Goal: Task Accomplishment & Management: Manage account settings

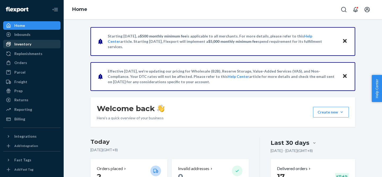
click at [38, 45] on div "Inventory" at bounding box center [32, 43] width 56 height 7
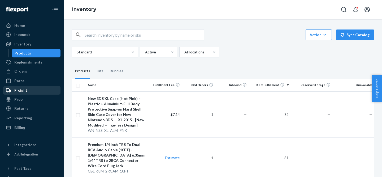
click at [36, 86] on div "Freight" at bounding box center [32, 89] width 56 height 7
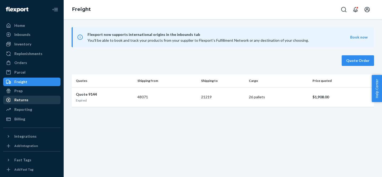
click at [37, 100] on div "Returns" at bounding box center [32, 99] width 56 height 7
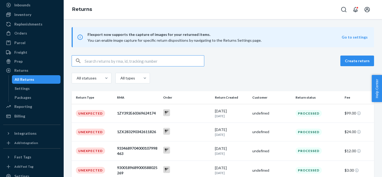
scroll to position [28, 0]
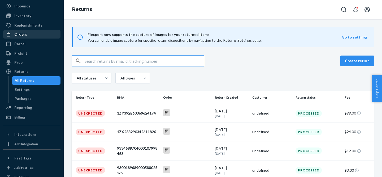
click at [32, 34] on div "Orders" at bounding box center [32, 33] width 56 height 7
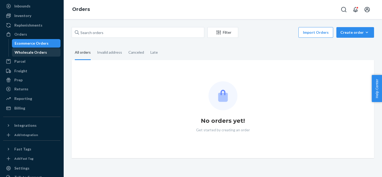
click at [29, 52] on div "Wholesale Orders" at bounding box center [31, 52] width 32 height 5
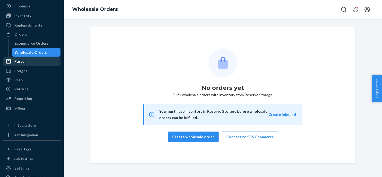
click at [29, 60] on div "Parcel" at bounding box center [32, 61] width 56 height 7
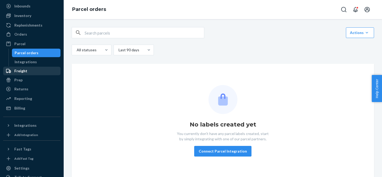
click at [28, 71] on div "Freight" at bounding box center [32, 70] width 56 height 7
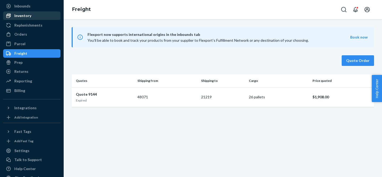
click at [28, 13] on div "Inventory" at bounding box center [22, 15] width 17 height 5
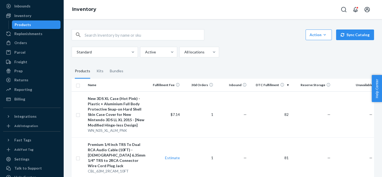
click at [378, 94] on span "Help Center" at bounding box center [376, 88] width 10 height 27
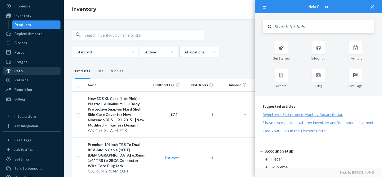
click at [38, 71] on div "Prep" at bounding box center [32, 70] width 56 height 7
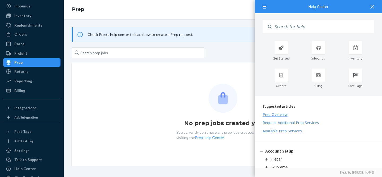
click at [216, 88] on img at bounding box center [222, 98] width 29 height 29
click at [373, 7] on icon at bounding box center [372, 7] width 4 height 4
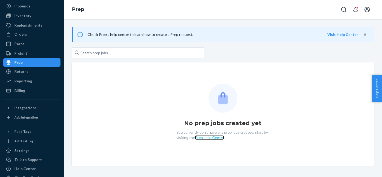
click at [213, 138] on link "Prep Help Center" at bounding box center [209, 137] width 29 height 5
click at [216, 90] on img at bounding box center [222, 98] width 29 height 29
click at [27, 81] on div "Reporting" at bounding box center [23, 80] width 18 height 5
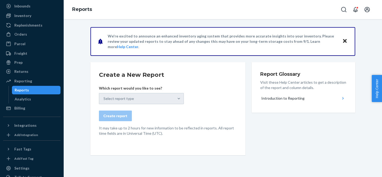
drag, startPoint x: 131, startPoint y: 107, endPoint x: 131, endPoint y: 101, distance: 5.3
click at [131, 106] on form "Create a New Report Which report would you like to see? Select report type Crea…" at bounding box center [168, 103] width 138 height 65
click at [132, 97] on div "Select report type" at bounding box center [141, 98] width 85 height 11
drag, startPoint x: 29, startPoint y: 33, endPoint x: 30, endPoint y: 42, distance: 8.3
click at [29, 33] on div "Orders" at bounding box center [32, 33] width 56 height 7
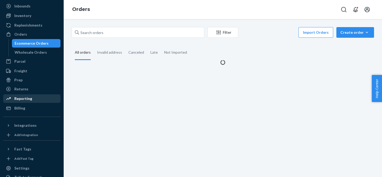
click at [26, 100] on div "Reporting" at bounding box center [23, 98] width 18 height 5
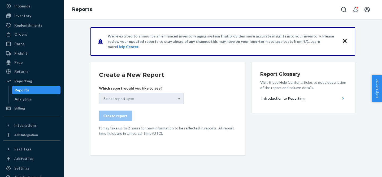
click at [152, 100] on div "Select report type" at bounding box center [141, 98] width 85 height 11
click at [33, 97] on div "Analytics" at bounding box center [36, 98] width 48 height 7
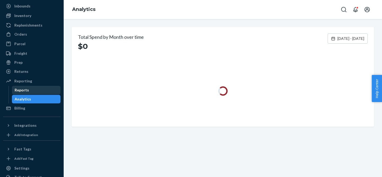
click at [34, 90] on div "Reports" at bounding box center [36, 89] width 48 height 7
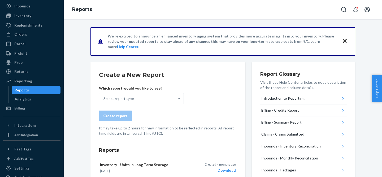
scroll to position [43, 0]
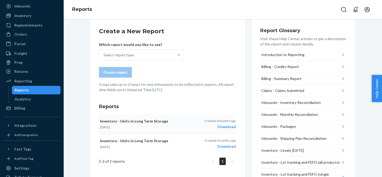
drag, startPoint x: 174, startPoint y: 120, endPoint x: 104, endPoint y: 120, distance: 70.3
click at [104, 120] on p "Inventory - Units in Long Term Storage" at bounding box center [145, 120] width 90 height 5
drag, startPoint x: 181, startPoint y: 119, endPoint x: 209, endPoint y: 66, distance: 60.5
click at [209, 66] on div "Create a New Report Which report would you like to see? Select report type Crea…" at bounding box center [168, 96] width 138 height 138
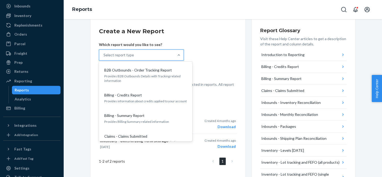
click at [147, 57] on div "Select report type" at bounding box center [136, 55] width 75 height 11
click at [104, 57] on input "option B2B Outbounds - Order Tracking Report focused, 1 of 26. 26 results avail…" at bounding box center [103, 54] width 1 height 5
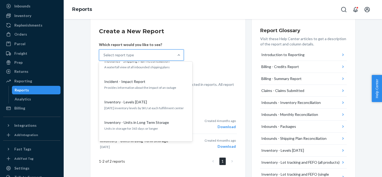
scroll to position [175, 0]
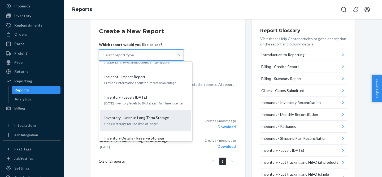
click at [174, 112] on div "Inventory - Units in Long Term Storage Units in storage for 365 days or longer" at bounding box center [145, 120] width 85 height 16
click at [104, 58] on input "option Inventory - Units in Long Term Storage focused, 11 of 26. 26 results ava…" at bounding box center [103, 54] width 1 height 5
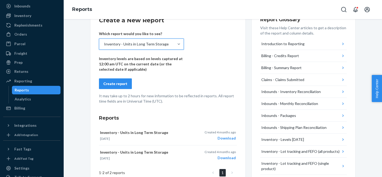
scroll to position [69, 0]
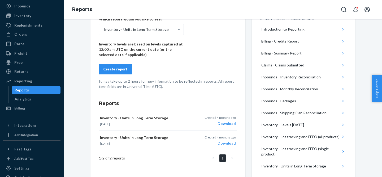
click at [120, 71] on div "Create report" at bounding box center [115, 68] width 24 height 5
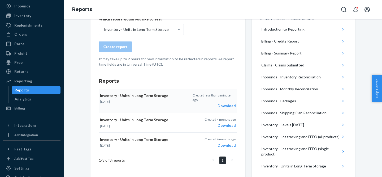
click at [229, 103] on div "Download" at bounding box center [213, 105] width 43 height 5
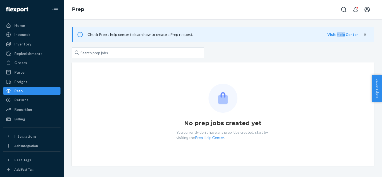
click at [378, 83] on span "Help Center" at bounding box center [376, 88] width 10 height 27
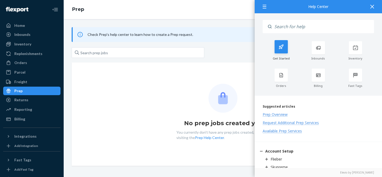
click at [279, 50] on div at bounding box center [280, 46] width 13 height 13
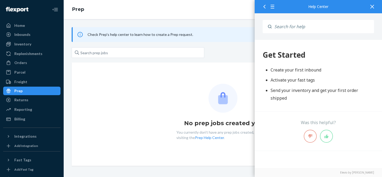
click at [284, 65] on div "Get Started Create your first inbound Activate your fast tags Send your invento…" at bounding box center [318, 75] width 127 height 70
click at [325, 131] on button at bounding box center [326, 135] width 13 height 13
click at [277, 31] on input "Search" at bounding box center [322, 26] width 102 height 13
click at [264, 8] on div at bounding box center [263, 6] width 10 height 13
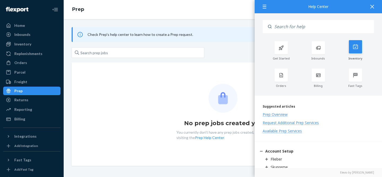
click at [353, 49] on icon at bounding box center [355, 46] width 5 height 5
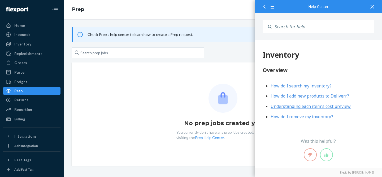
click at [292, 86] on span "How do I search my inventory?" at bounding box center [300, 86] width 61 height 6
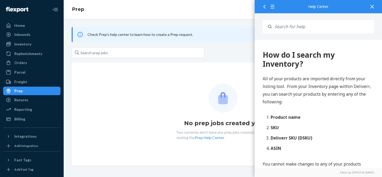
click at [263, 8] on icon at bounding box center [264, 7] width 4 height 4
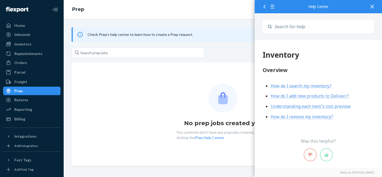
click at [264, 6] on icon at bounding box center [264, 7] width 2 height 4
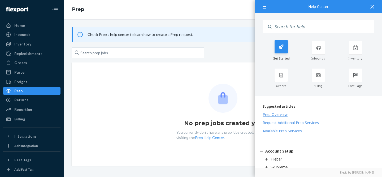
click at [280, 47] on icon at bounding box center [280, 46] width 5 height 5
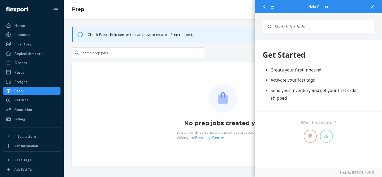
click at [287, 69] on li "Create your first inbound" at bounding box center [321, 70] width 103 height 8
click at [286, 83] on li "Activate your fast tags" at bounding box center [321, 80] width 103 height 8
click at [280, 98] on li "Send your inventory and get your first order shipped" at bounding box center [321, 93] width 103 height 15
click at [372, 8] on icon at bounding box center [372, 7] width 4 height 4
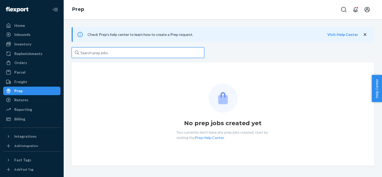
click at [112, 52] on input "text" at bounding box center [138, 52] width 133 height 11
type input "d"
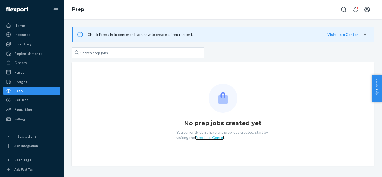
click at [214, 138] on link "Prep Help Center" at bounding box center [209, 137] width 29 height 5
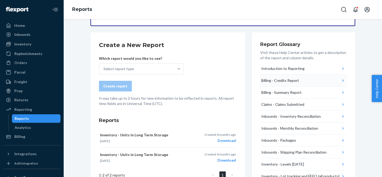
scroll to position [30, 0]
click at [125, 75] on form "Create a New Report Which report would you like to see? Select report type Crea…" at bounding box center [168, 73] width 138 height 65
